Goal: Find specific page/section: Find specific page/section

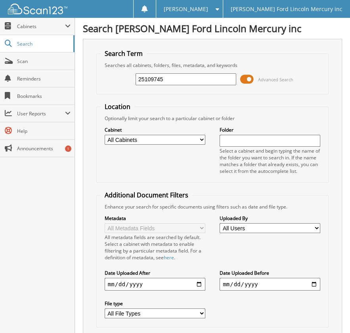
type input "25109745"
click at [130, 140] on select "All Cabinets ACCOUNTS PAYABLE BODY SHOP RO'S CREDIT CARD RECEIPTS PARTS INVOICE…" at bounding box center [155, 140] width 101 height 10
select select "5613"
click at [105, 135] on select "All Cabinets ACCOUNTS PAYABLE BODY SHOP RO'S CREDIT CARD RECEIPTS PARTS INVOICE…" at bounding box center [155, 140] width 101 height 10
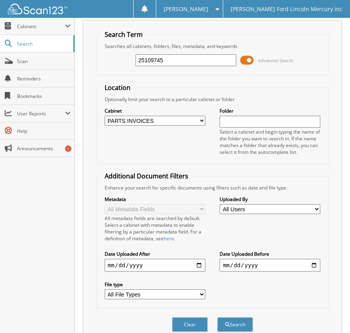
scroll to position [48, 0]
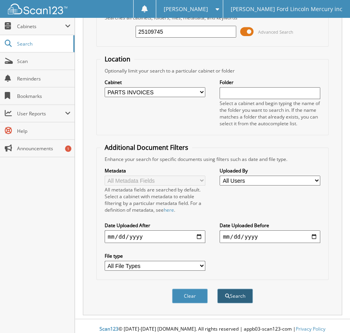
click at [237, 289] on button "Search" at bounding box center [235, 296] width 36 height 15
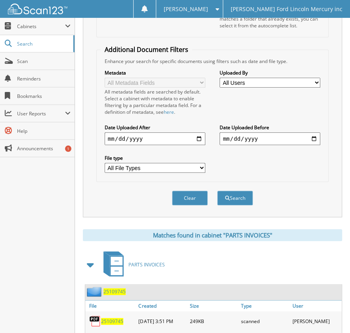
scroll to position [174, 0]
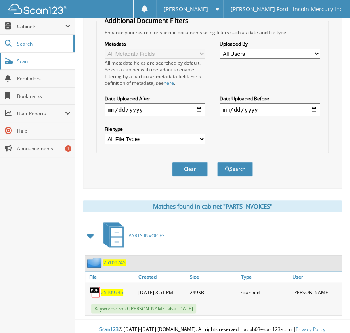
click at [24, 63] on span "Scan" at bounding box center [44, 61] width 54 height 7
